Goal: Information Seeking & Learning: Check status

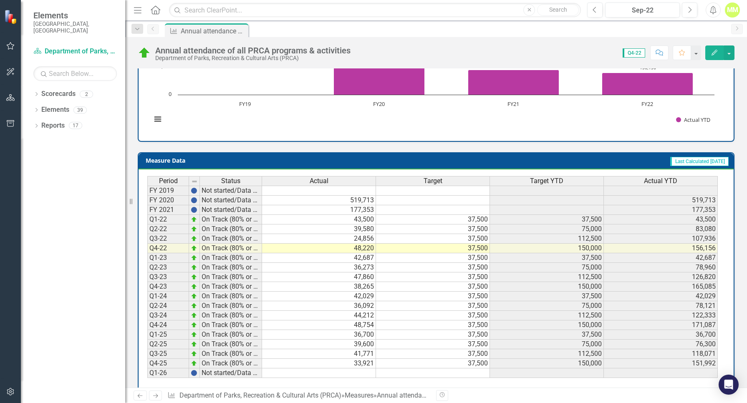
scroll to position [286, 0]
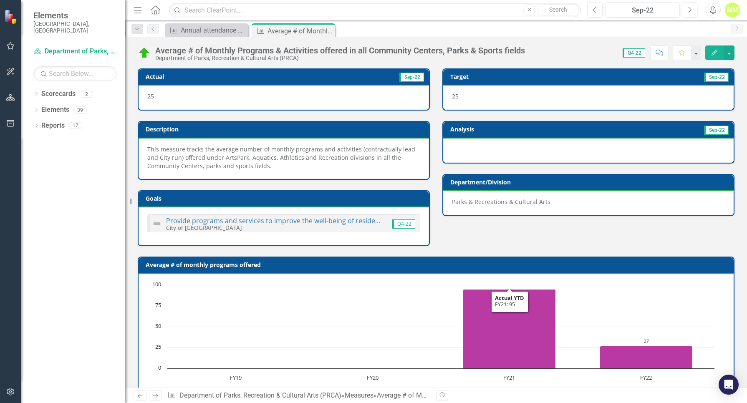
scroll to position [286, 0]
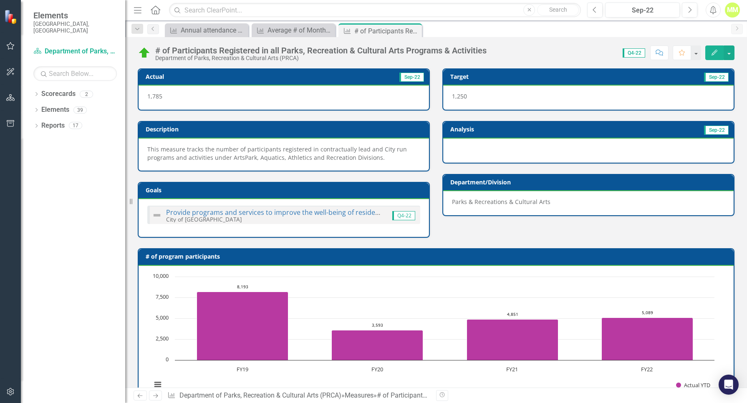
scroll to position [278, 0]
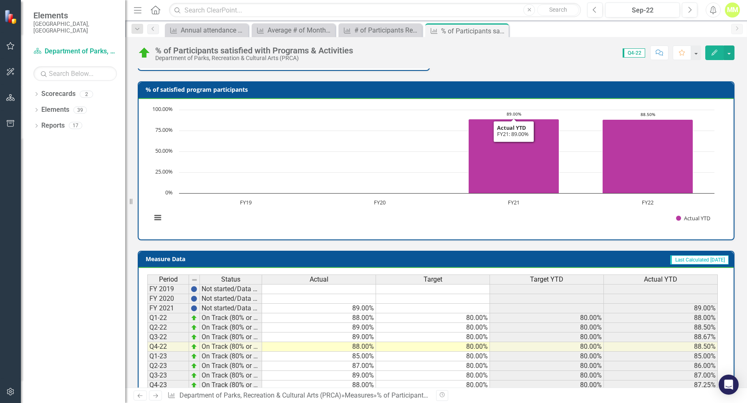
scroll to position [278, 0]
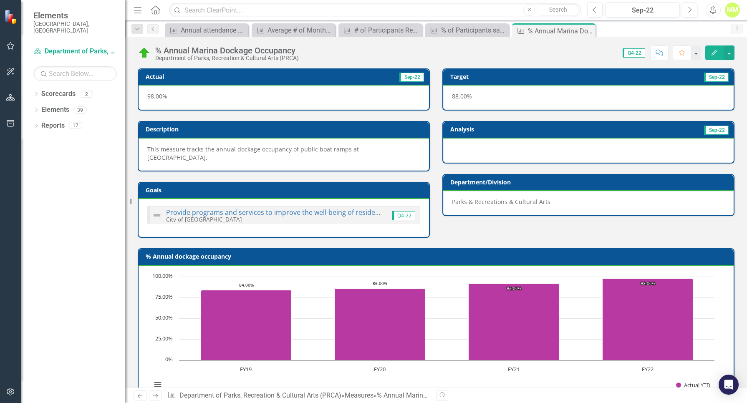
scroll to position [270, 0]
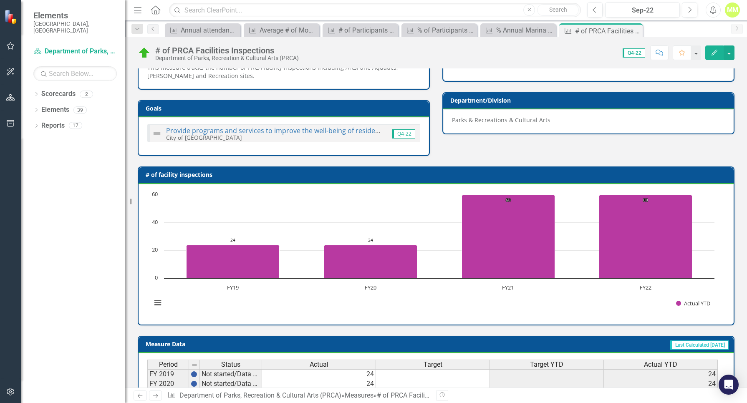
scroll to position [278, 0]
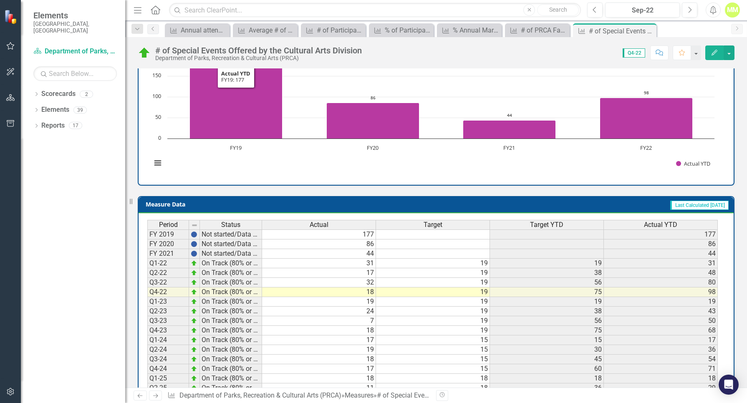
scroll to position [270, 0]
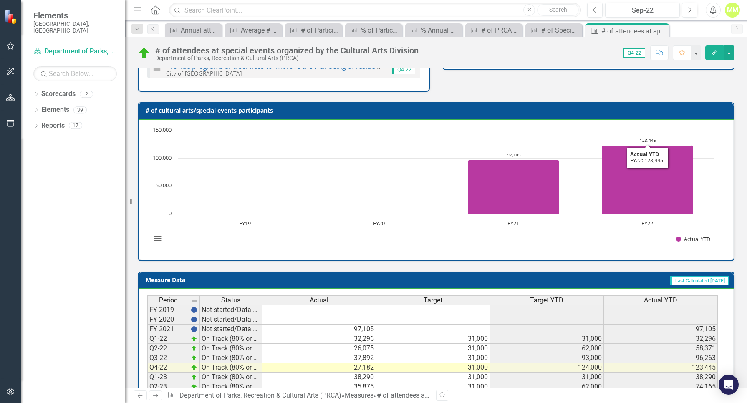
scroll to position [278, 0]
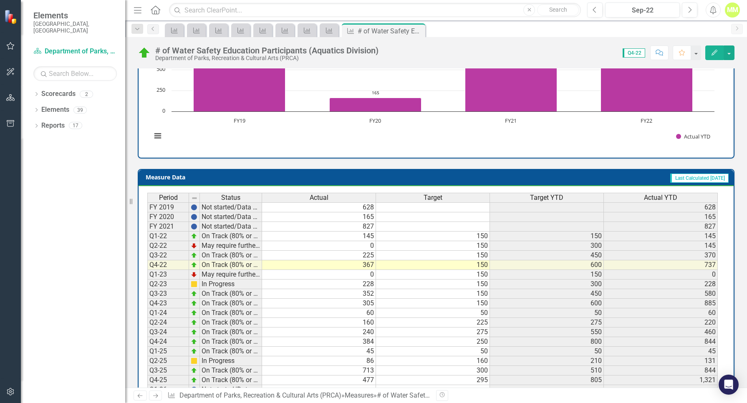
scroll to position [270, 0]
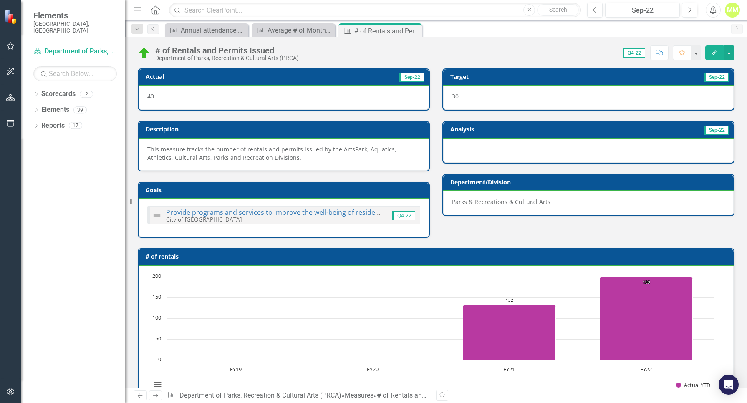
scroll to position [278, 0]
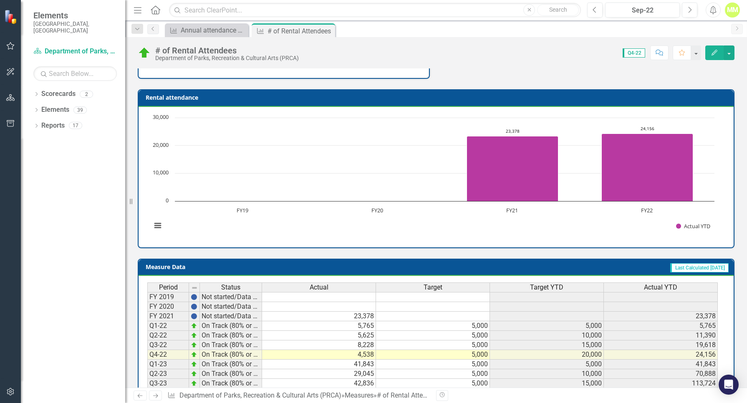
scroll to position [278, 0]
